Goal: Check status: Check status

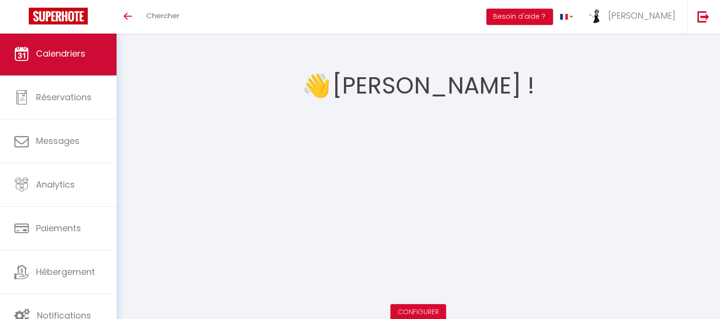
click at [71, 62] on link "Calendriers" at bounding box center [58, 53] width 117 height 43
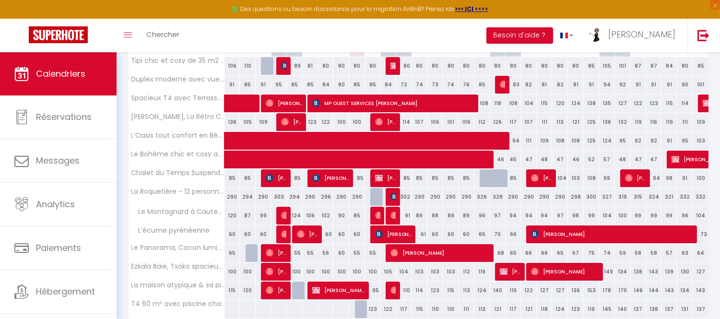
scroll to position [183, 0]
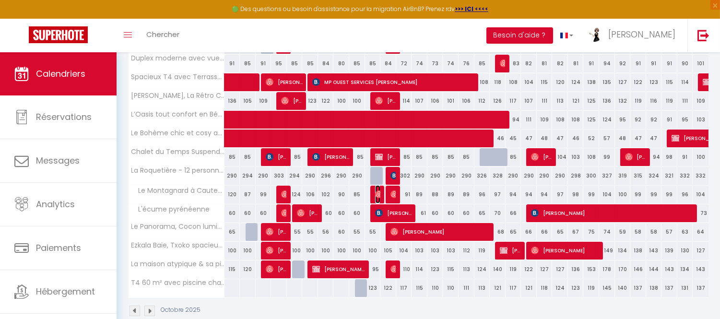
click at [376, 194] on img at bounding box center [379, 194] width 8 height 8
select select "OK"
select select "0"
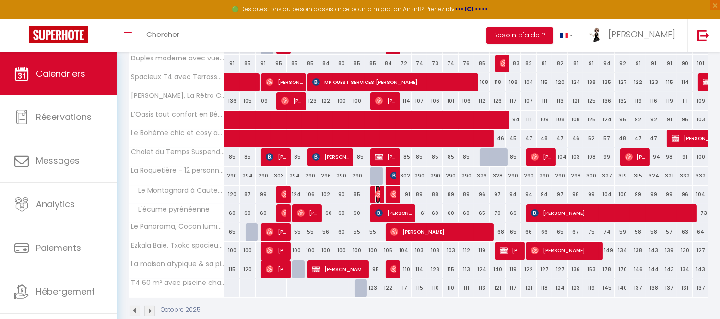
select select "1"
select select
